Goal: Information Seeking & Learning: Learn about a topic

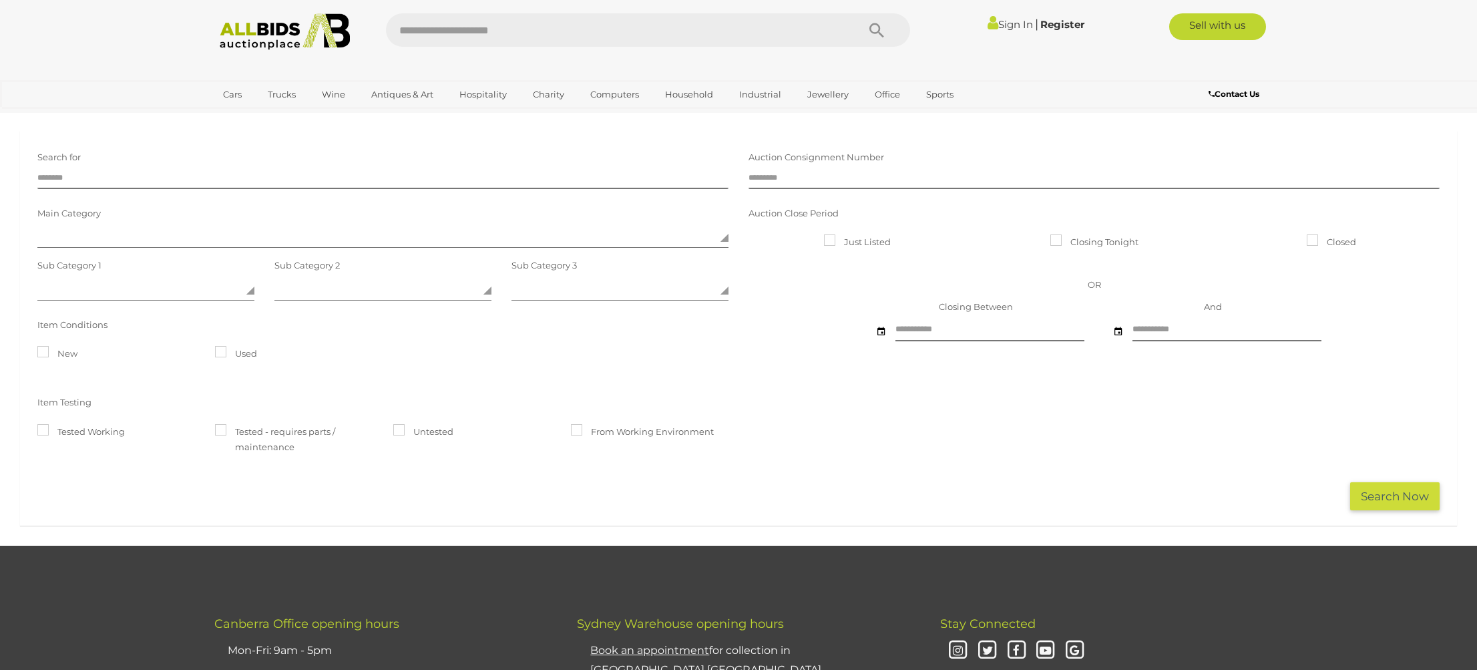
click at [550, 34] on input "text" at bounding box center [615, 29] width 458 height 33
type input "*****"
click at [874, 29] on icon "Search" at bounding box center [877, 31] width 15 height 20
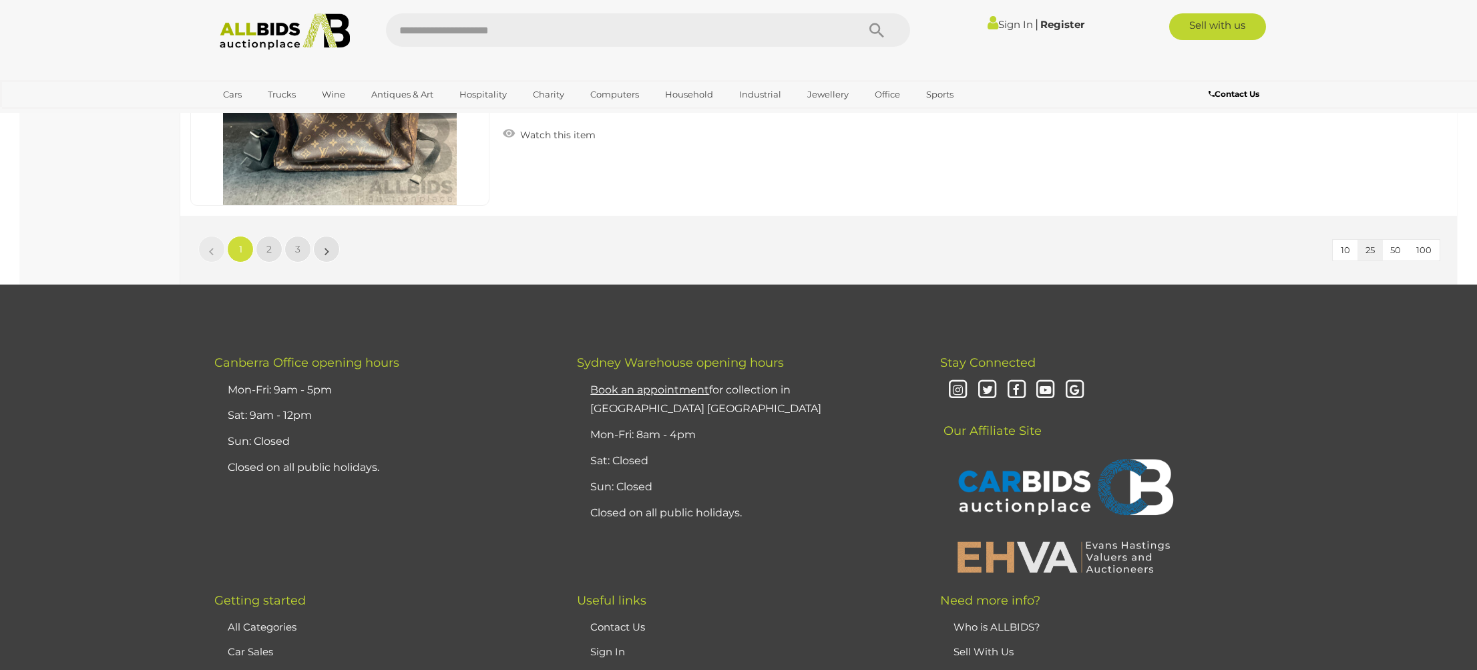
scroll to position [6393, 0]
click at [273, 250] on link "2" at bounding box center [269, 248] width 27 height 27
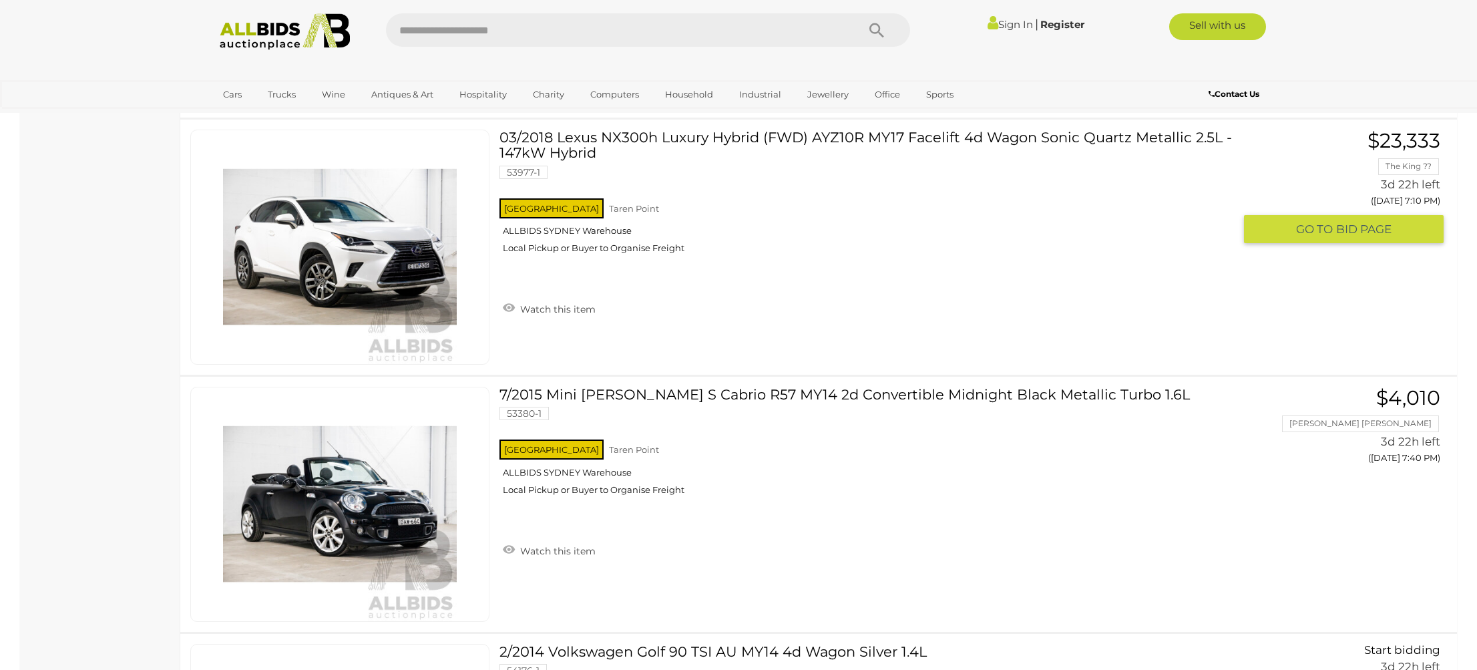
scroll to position [3663, 0]
